Goal: Task Accomplishment & Management: Use online tool/utility

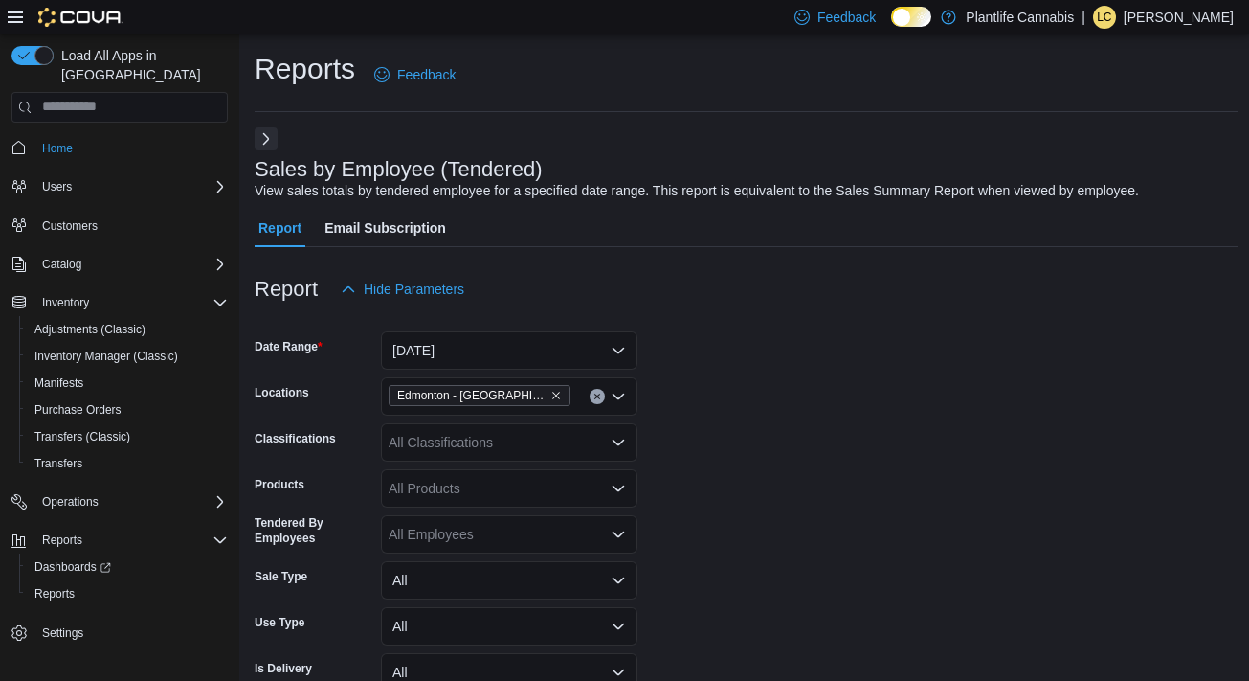
scroll to position [669, 0]
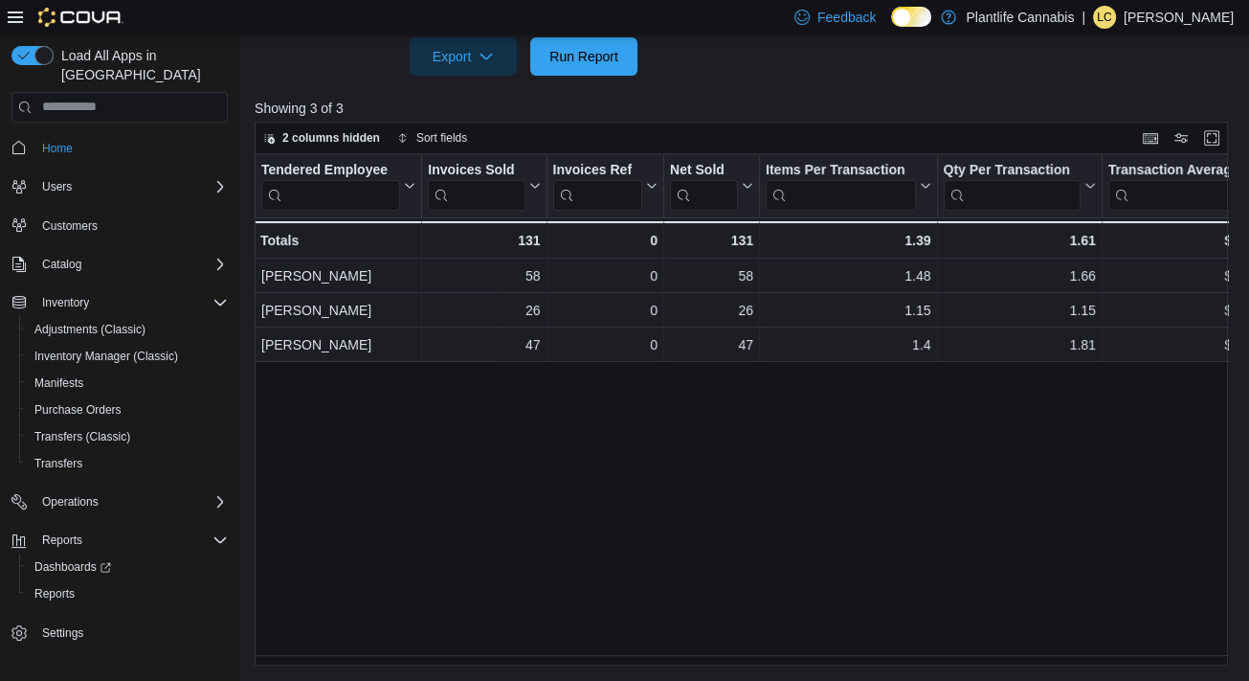
click at [574, 78] on div at bounding box center [747, 87] width 984 height 23
click at [580, 58] on span "Run Report" at bounding box center [583, 55] width 69 height 19
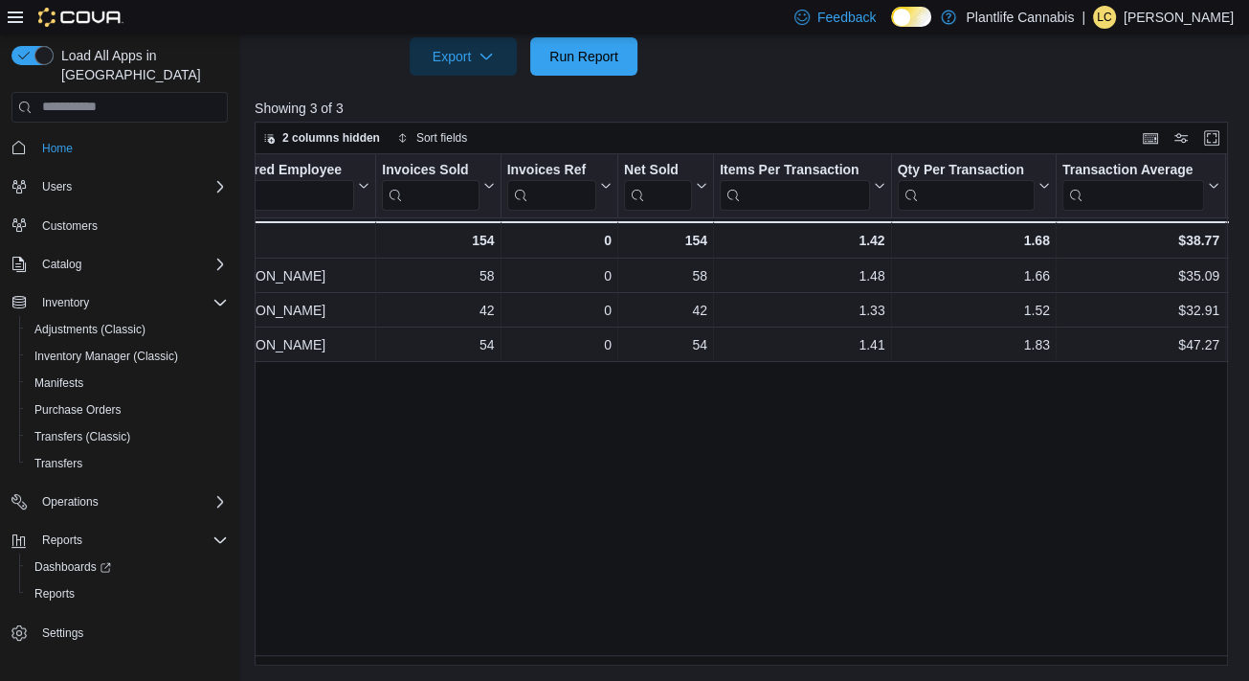
scroll to position [0, 0]
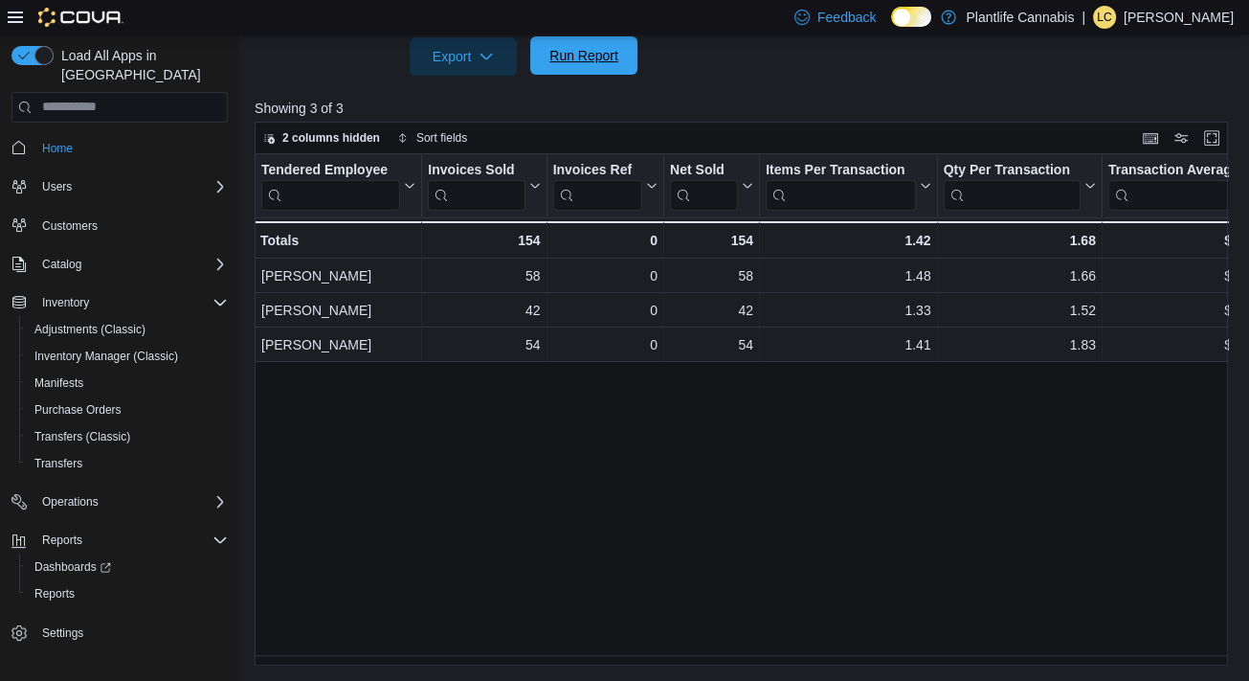
click at [564, 57] on span "Run Report" at bounding box center [583, 55] width 69 height 19
click at [587, 586] on div "Tendered Employee Click to view column header actions Invoices Sold Click to vi…" at bounding box center [747, 410] width 984 height 512
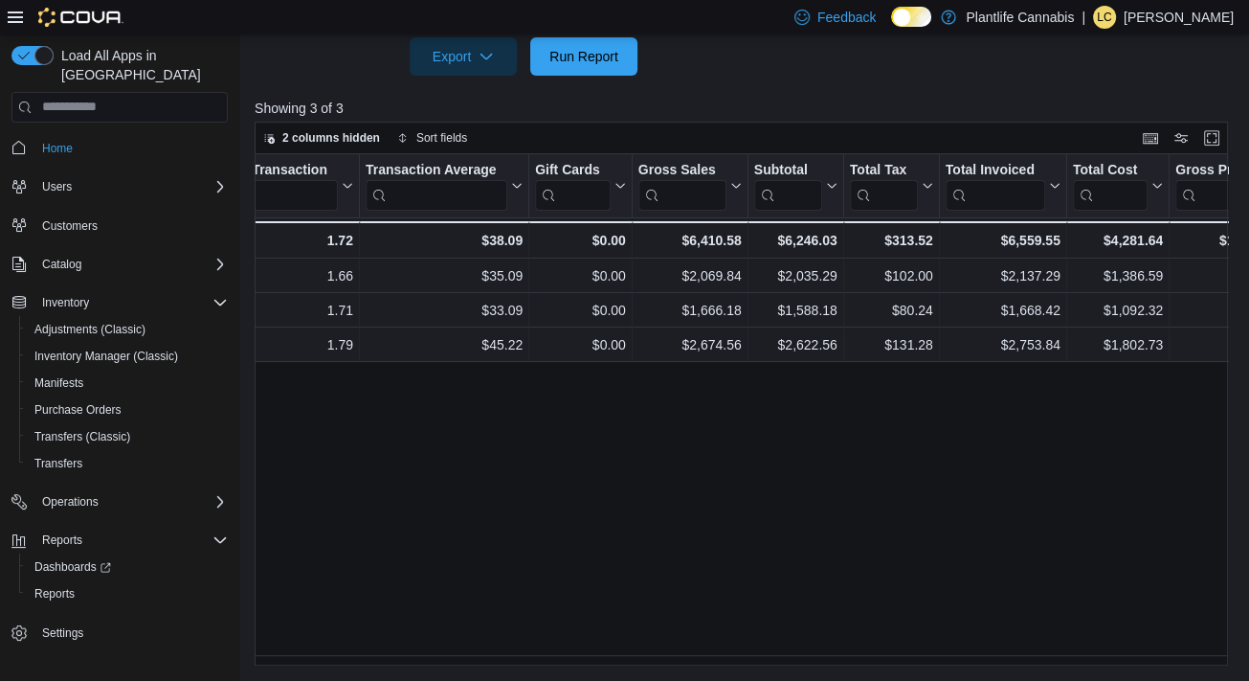
scroll to position [0, 754]
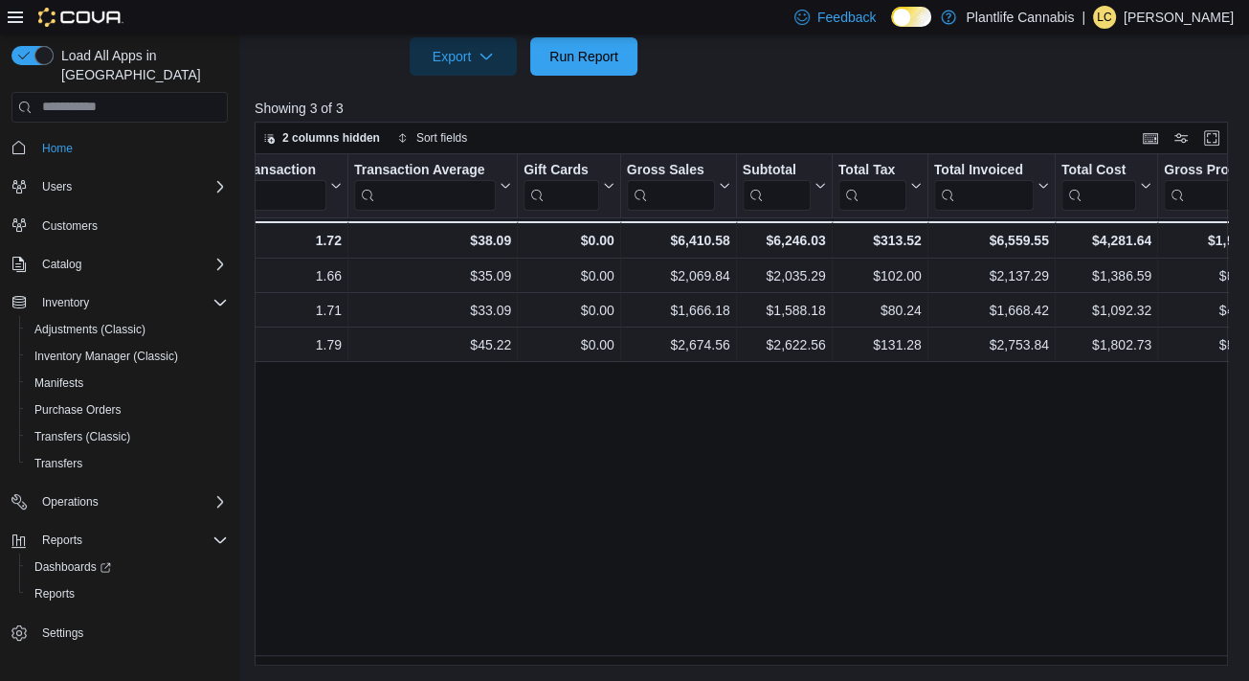
drag, startPoint x: 532, startPoint y: 568, endPoint x: 559, endPoint y: 594, distance: 37.9
click at [532, 568] on div "Tendered Employee Click to view column header actions Invoices Sold Click to vi…" at bounding box center [747, 410] width 984 height 512
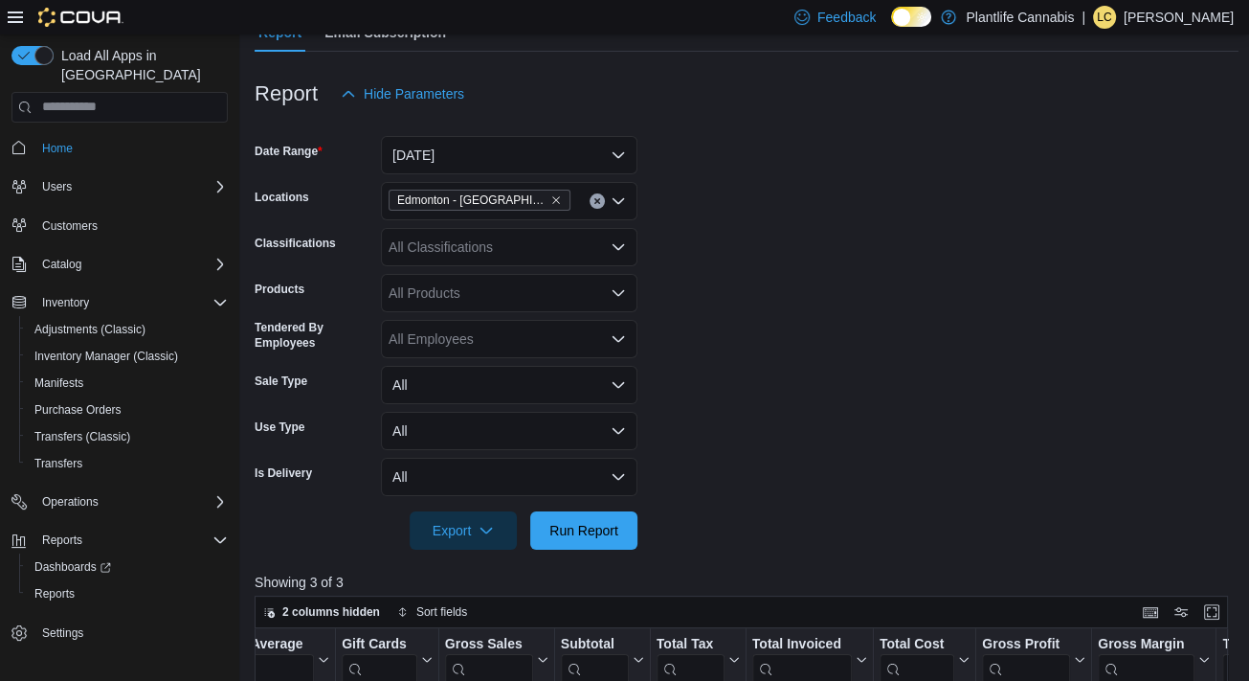
scroll to position [190, 0]
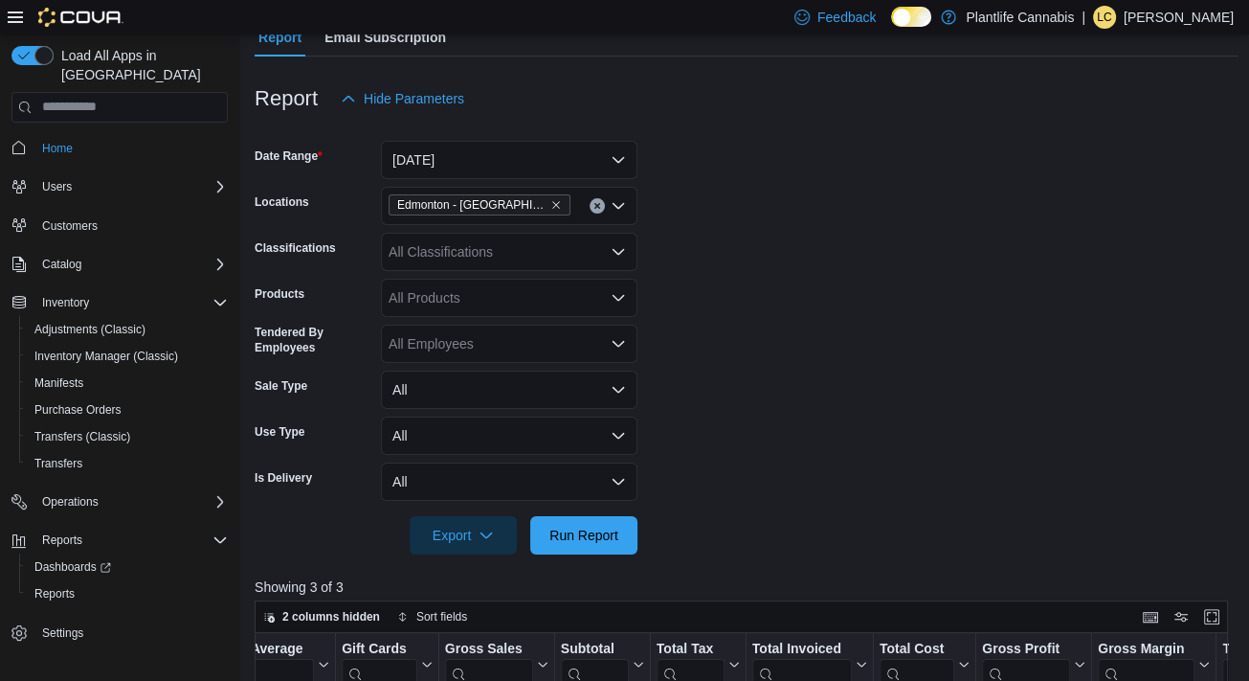
click at [486, 246] on div "All Classifications" at bounding box center [509, 252] width 257 height 38
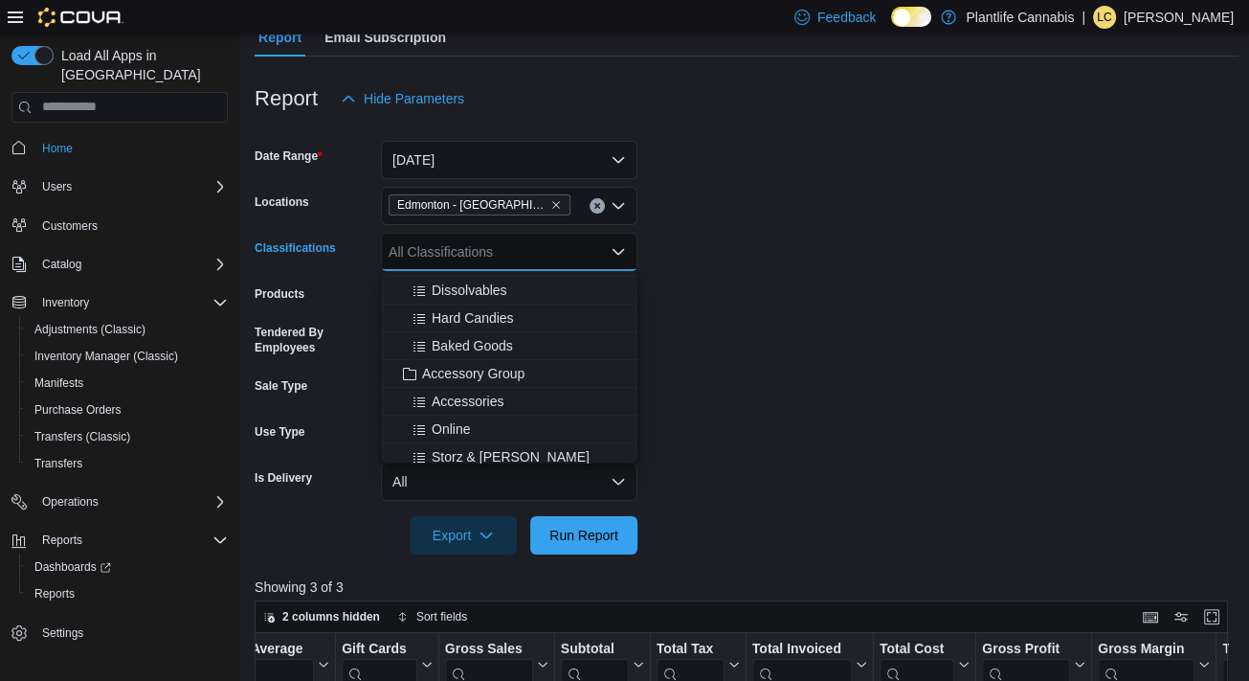
scroll to position [191, 0]
click at [487, 370] on span "Accessory Group" at bounding box center [473, 370] width 102 height 19
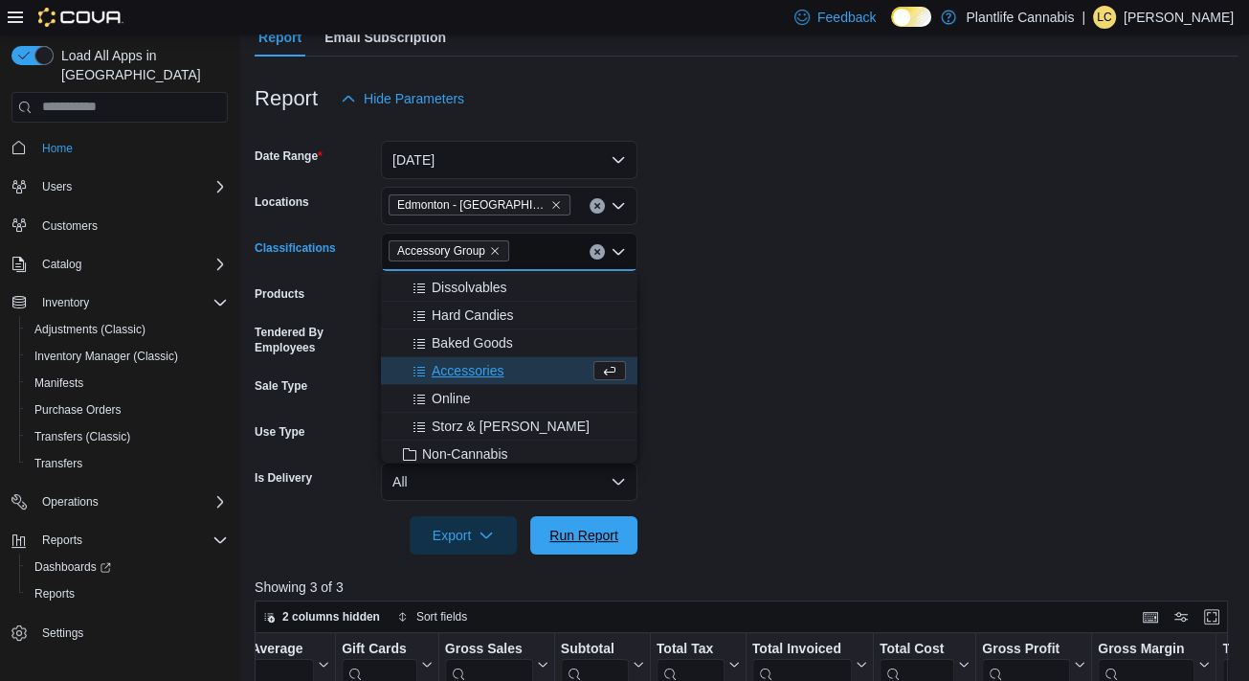
drag, startPoint x: 562, startPoint y: 540, endPoint x: 750, endPoint y: 432, distance: 217.4
click at [563, 539] on span "Run Report" at bounding box center [583, 534] width 69 height 19
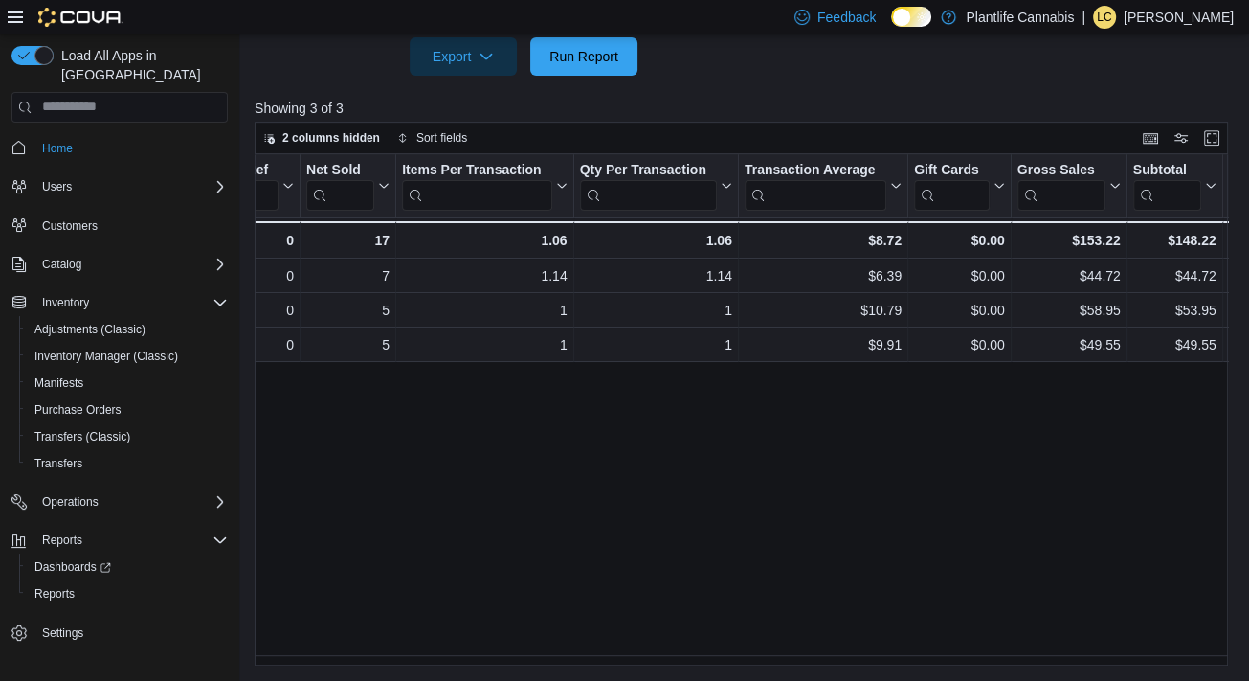
scroll to position [0, 368]
drag, startPoint x: 625, startPoint y: 590, endPoint x: 633, endPoint y: 582, distance: 10.8
click at [625, 590] on div "Tendered Employee Click to view column header actions Invoices Sold Click to vi…" at bounding box center [747, 410] width 984 height 512
